Goal: Information Seeking & Learning: Learn about a topic

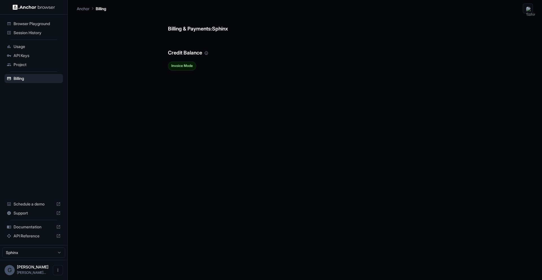
click at [50, 24] on span "Browser Playground" at bounding box center [37, 24] width 47 height 6
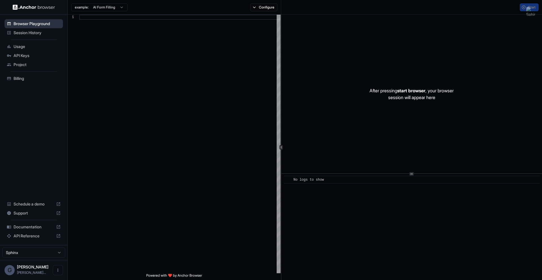
scroll to position [51, 0]
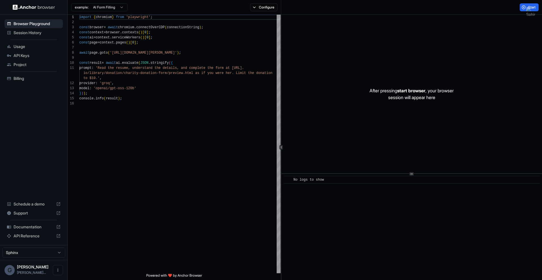
click at [50, 35] on span "Session History" at bounding box center [37, 33] width 47 height 6
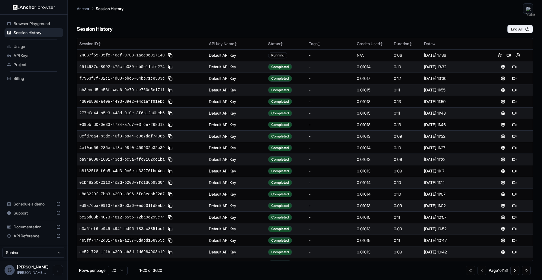
click at [459, 26] on div "Session History End All" at bounding box center [305, 24] width 456 height 20
click at [529, 13] on img at bounding box center [532, 13] width 11 height 11
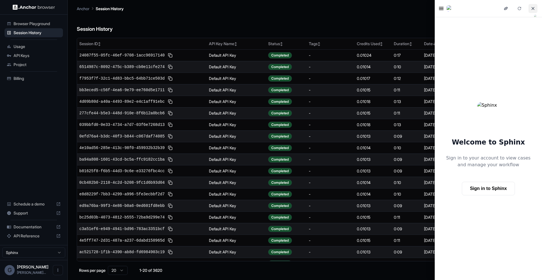
click at [535, 8] on button "Close sidebar" at bounding box center [533, 8] width 9 height 9
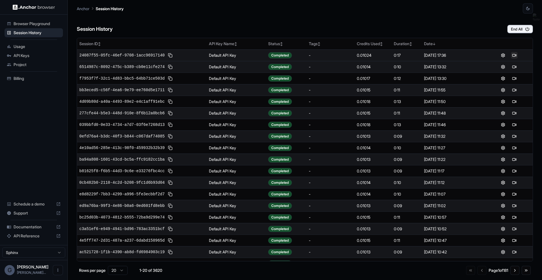
click at [513, 55] on button at bounding box center [514, 55] width 7 height 7
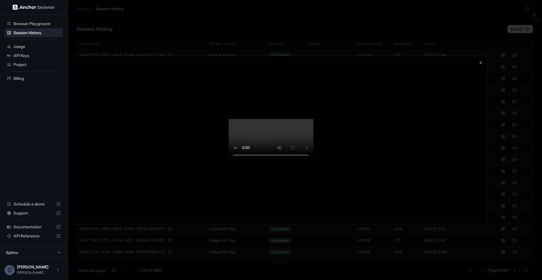
click at [480, 56] on div at bounding box center [270, 140] width 433 height 168
click at [480, 60] on icon "button" at bounding box center [481, 62] width 5 height 5
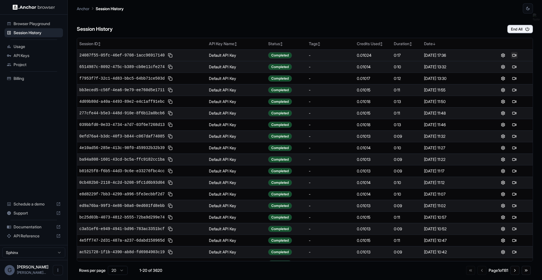
click at [515, 55] on button at bounding box center [514, 55] width 7 height 7
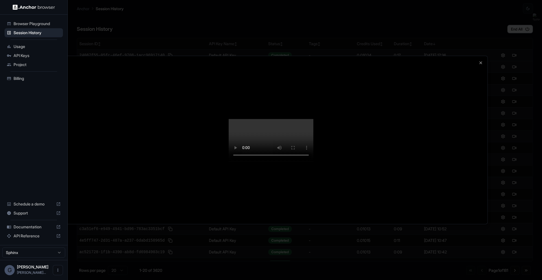
click at [397, 252] on div at bounding box center [271, 140] width 542 height 280
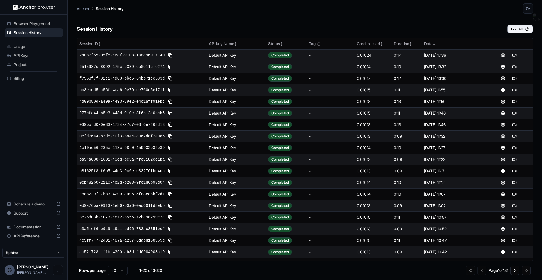
click at [397, 249] on div "0:09" at bounding box center [406, 252] width 25 height 6
click at [514, 54] on button at bounding box center [514, 55] width 7 height 7
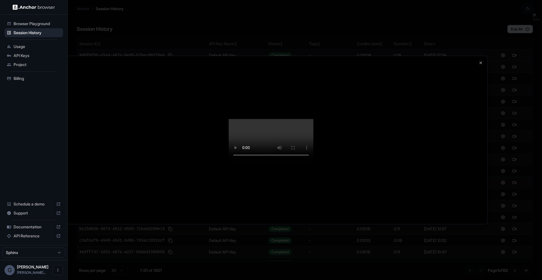
click at [479, 14] on div at bounding box center [271, 140] width 542 height 280
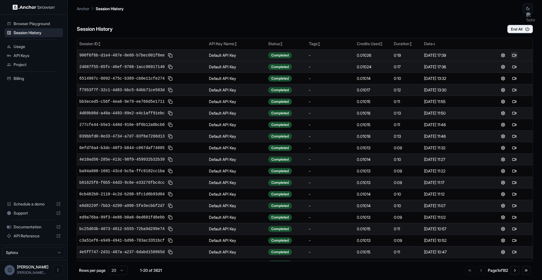
click at [513, 55] on button at bounding box center [514, 55] width 7 height 7
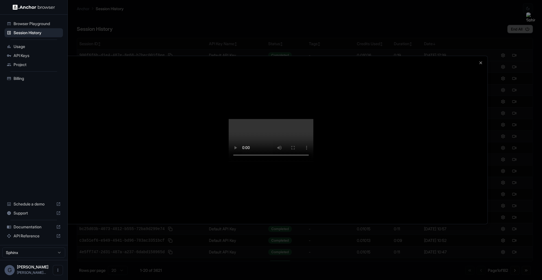
click at [313, 161] on video at bounding box center [271, 140] width 85 height 42
click at [477, 56] on div at bounding box center [270, 140] width 433 height 168
